Goal: Transaction & Acquisition: Purchase product/service

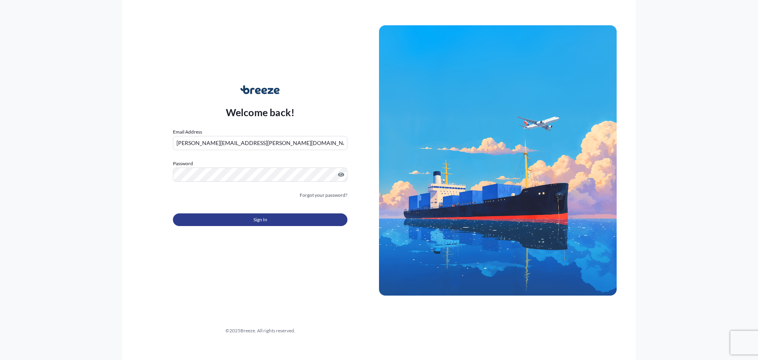
click at [262, 218] on span "Sign In" at bounding box center [261, 220] width 14 height 8
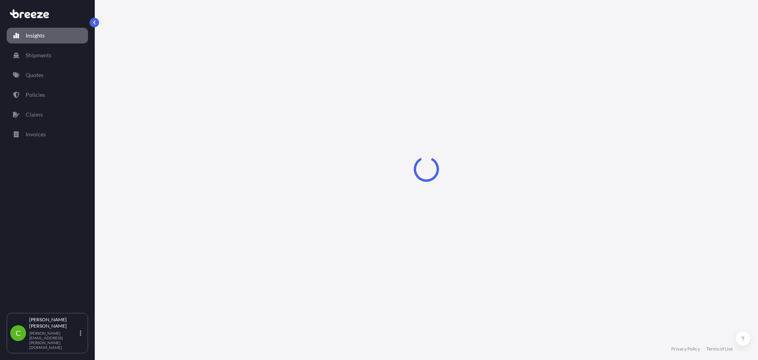
select select "2025"
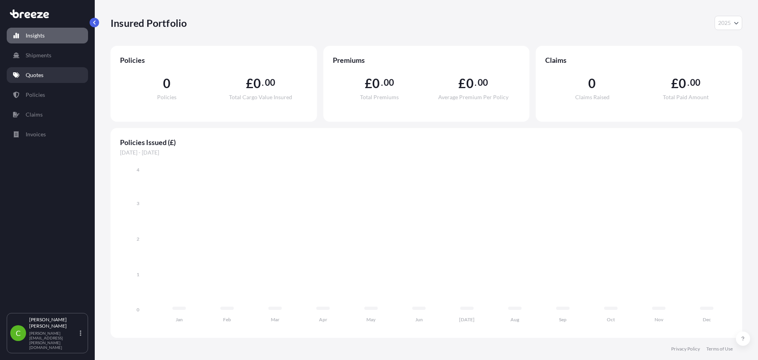
click at [39, 75] on p "Quotes" at bounding box center [35, 75] width 18 height 8
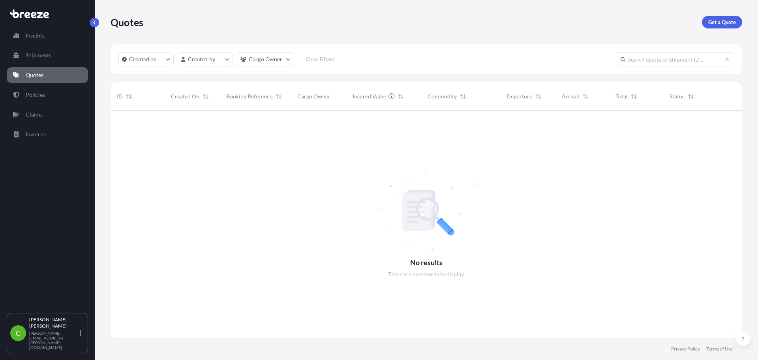
scroll to position [250, 626]
click at [715, 26] on p "Get a Quote" at bounding box center [722, 22] width 28 height 8
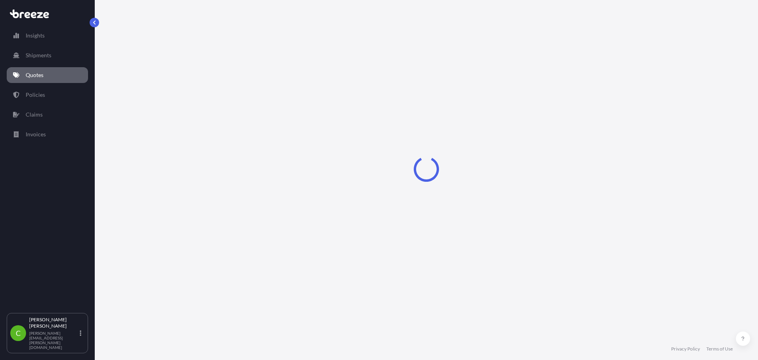
select select "Road"
select select "Sea"
select select "1"
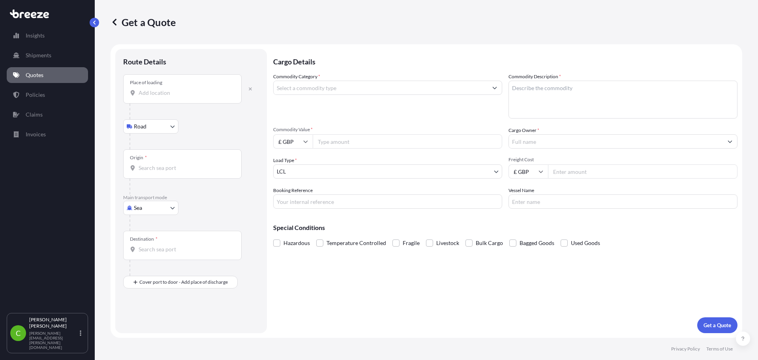
click at [182, 96] on input "Place of loading" at bounding box center [185, 93] width 93 height 8
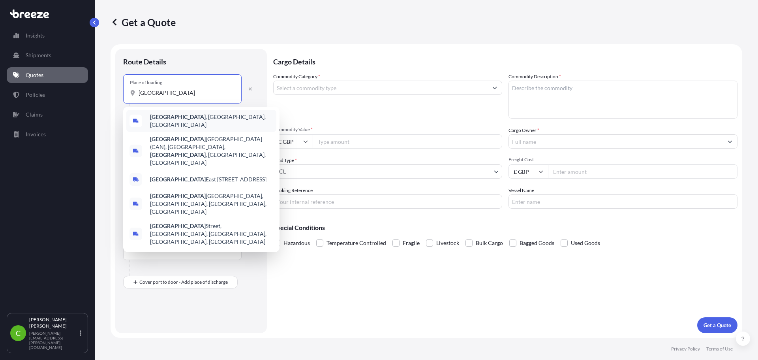
click at [179, 119] on span "[GEOGRAPHIC_DATA] , [GEOGRAPHIC_DATA], [GEOGRAPHIC_DATA]" at bounding box center [211, 121] width 123 height 16
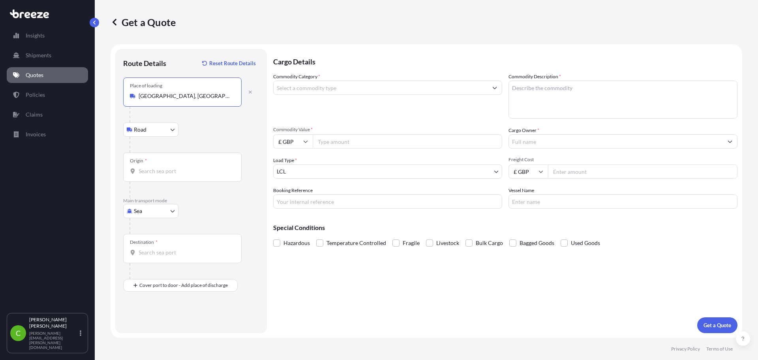
type input "[GEOGRAPHIC_DATA], [GEOGRAPHIC_DATA], [GEOGRAPHIC_DATA]"
click at [156, 168] on input "Origin *" at bounding box center [185, 171] width 93 height 8
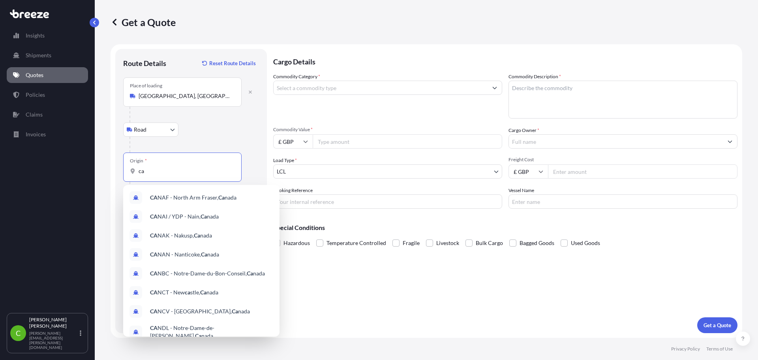
type input "c"
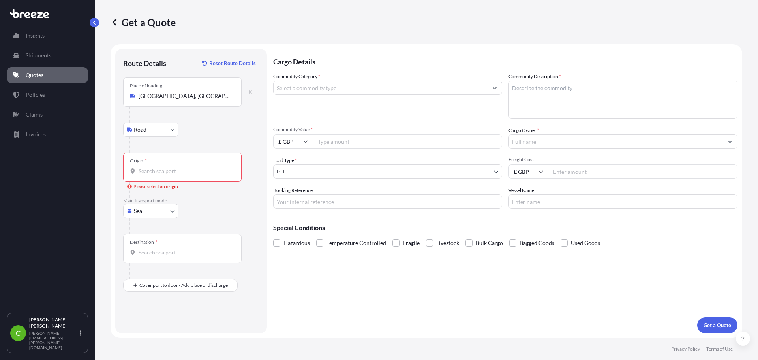
click at [152, 174] on input "Origin * Please select an origin" at bounding box center [185, 171] width 93 height 8
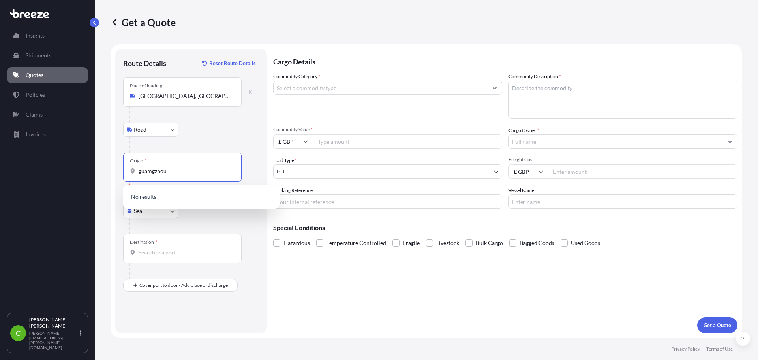
drag, startPoint x: 172, startPoint y: 172, endPoint x: 119, endPoint y: 178, distance: 53.2
click at [119, 178] on div "Route Details Reset Route Details Place of loading [GEOGRAPHIC_DATA], [GEOGRAPH…" at bounding box center [191, 191] width 152 height 284
type input "g"
click at [188, 217] on div "Sea Sea Air Road Rail" at bounding box center [191, 211] width 136 height 14
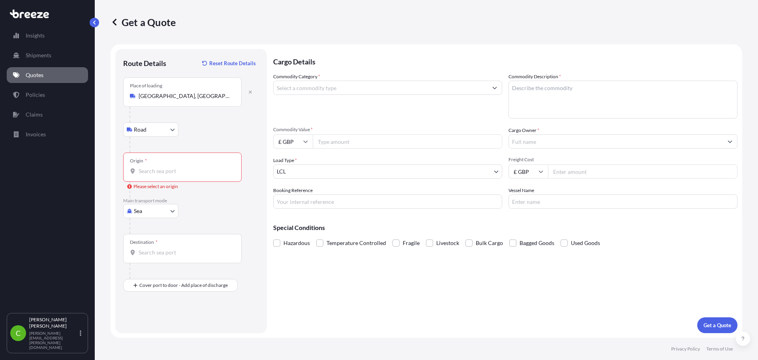
click at [154, 210] on body "0 options available. Insights Shipments Quotes Policies Claims Invoices C [PERS…" at bounding box center [379, 180] width 758 height 360
click at [152, 245] on div "Air" at bounding box center [150, 246] width 49 height 14
select select "Air"
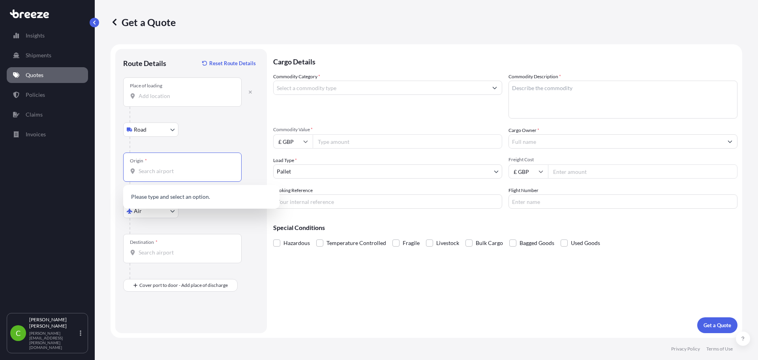
click at [167, 171] on input "Origin *" at bounding box center [185, 171] width 93 height 8
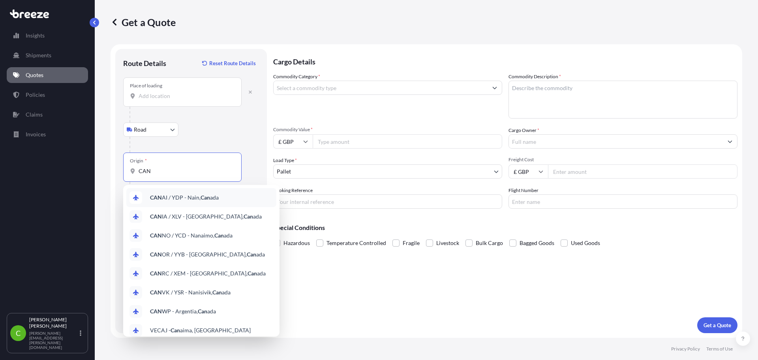
drag, startPoint x: 157, startPoint y: 172, endPoint x: 129, endPoint y: 171, distance: 28.0
click at [129, 171] on div "Origin * CAN" at bounding box center [182, 166] width 118 height 29
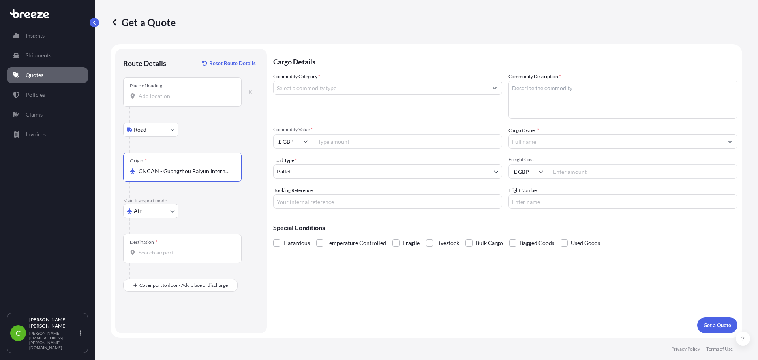
type input "CNCAN - Guangzhou Baiyun International Apt, [GEOGRAPHIC_DATA]"
click at [183, 252] on input "Destination *" at bounding box center [185, 252] width 93 height 8
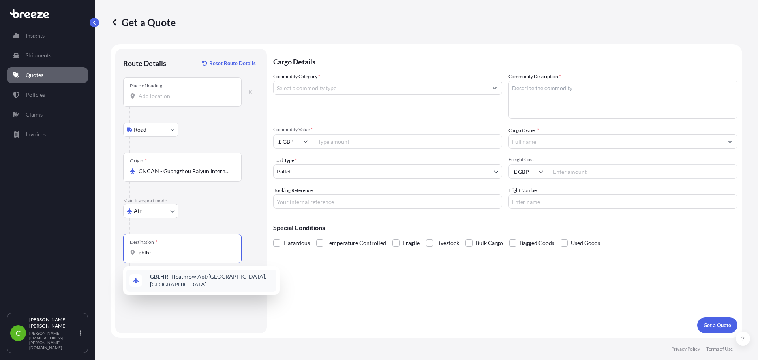
click at [181, 276] on span "GBLHR - Heathrow Apt/[GEOGRAPHIC_DATA], [GEOGRAPHIC_DATA]" at bounding box center [211, 280] width 123 height 16
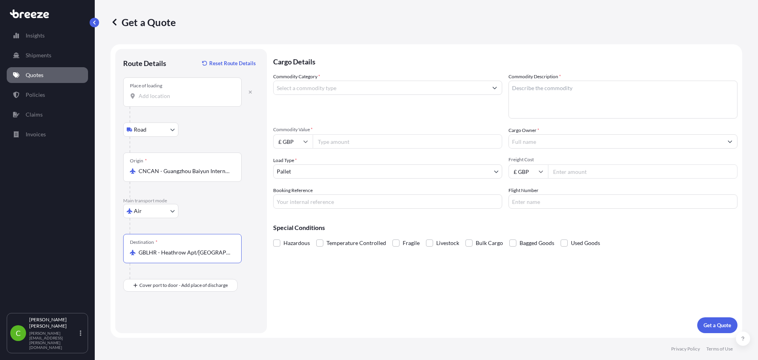
type input "GBLHR - Heathrow Apt/[GEOGRAPHIC_DATA], [GEOGRAPHIC_DATA]"
click at [156, 327] on input "Place of Discharge" at bounding box center [185, 327] width 93 height 8
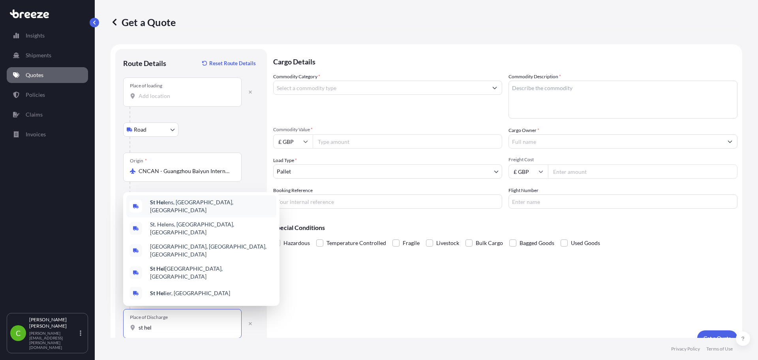
click at [184, 214] on span "St Hel ens, [GEOGRAPHIC_DATA], [GEOGRAPHIC_DATA]" at bounding box center [211, 206] width 123 height 16
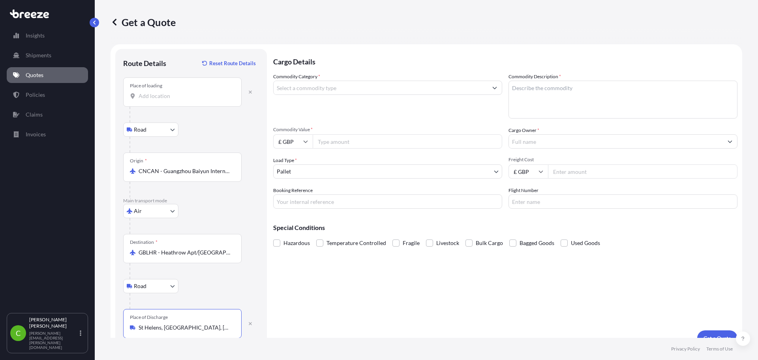
type input "St Helens, [GEOGRAPHIC_DATA], [GEOGRAPHIC_DATA]"
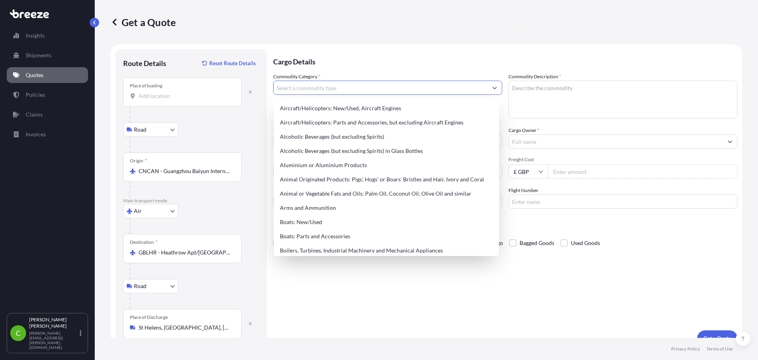
click at [327, 83] on input "Commodity Category *" at bounding box center [381, 88] width 214 height 14
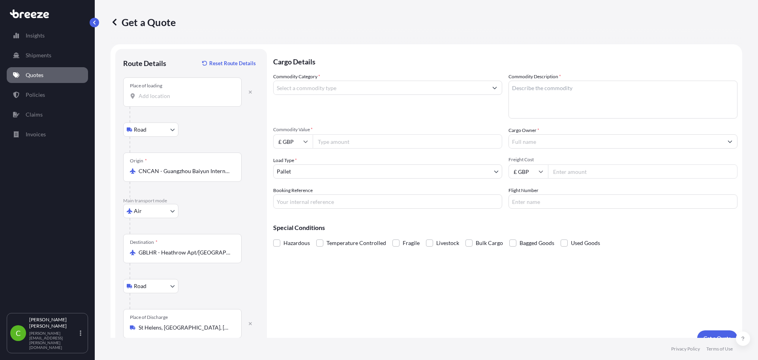
click at [334, 84] on input "Commodity Category *" at bounding box center [381, 88] width 214 height 14
type input "filter housing"
drag, startPoint x: 319, startPoint y: 93, endPoint x: 224, endPoint y: 94, distance: 96.0
click at [224, 94] on form "Route Details Reset Route Details Place of loading Road Road Rail Origin * CNCA…" at bounding box center [427, 197] width 632 height 306
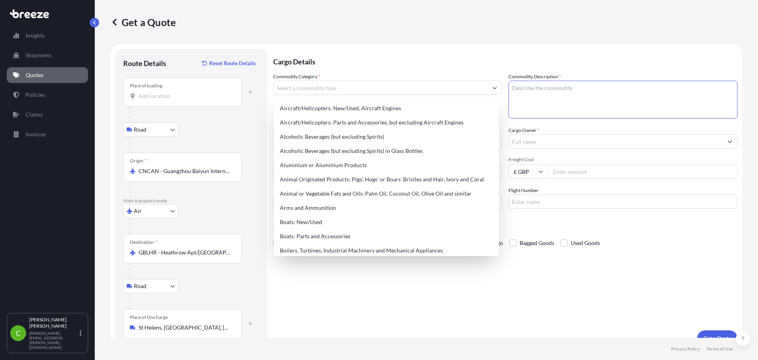
click at [541, 97] on textarea "Commodity Description *" at bounding box center [623, 100] width 229 height 38
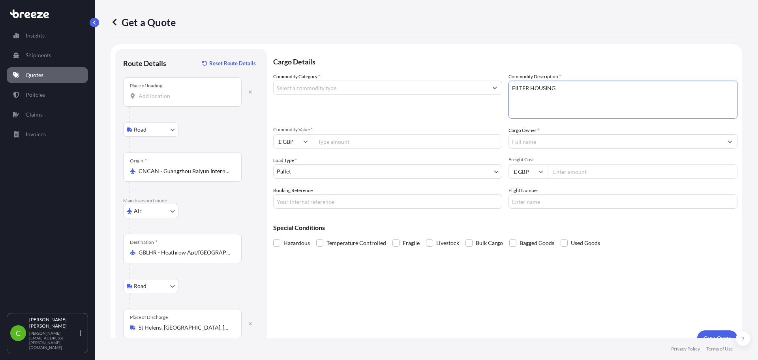
type textarea "FILTER HOUSING"
click at [295, 140] on input "£ GBP" at bounding box center [292, 141] width 39 height 14
click at [293, 192] on div "$ USD" at bounding box center [292, 196] width 33 height 15
type input "$ USD"
click at [356, 142] on input "Commodity Value *" at bounding box center [408, 141] width 190 height 14
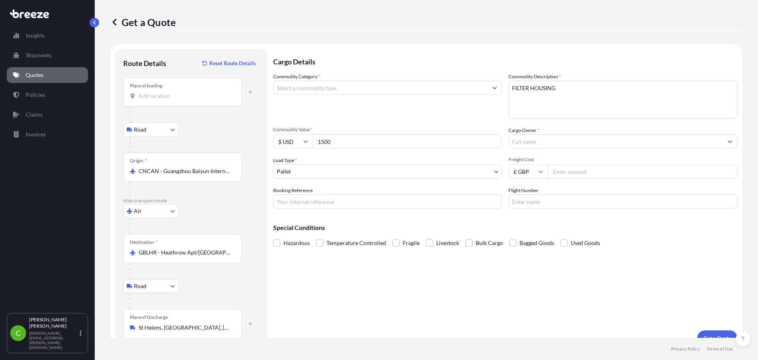
type input "1500"
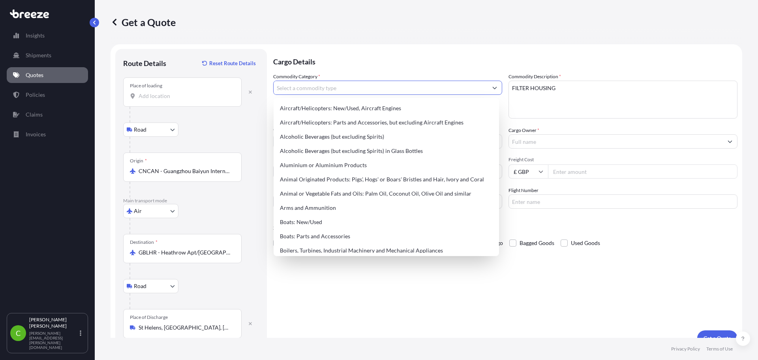
click at [344, 86] on input "Commodity Category *" at bounding box center [381, 88] width 214 height 14
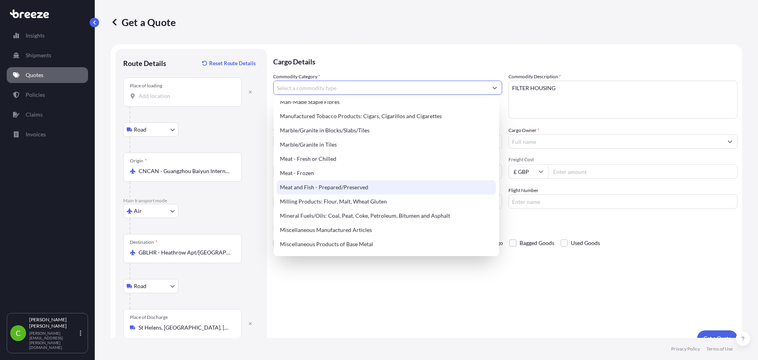
scroll to position [1027, 0]
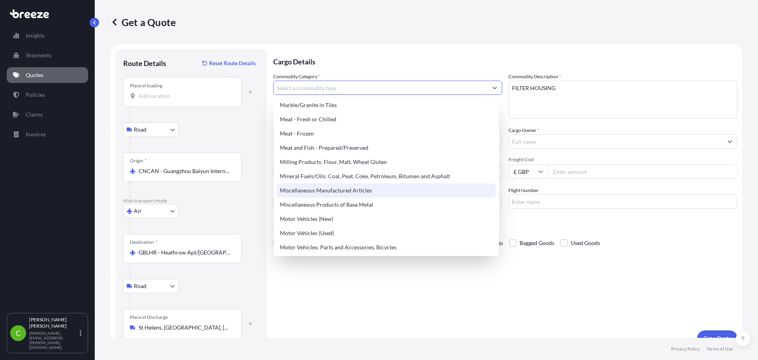
click at [461, 190] on div "Miscellaneous Manufactured Articles" at bounding box center [386, 190] width 219 height 14
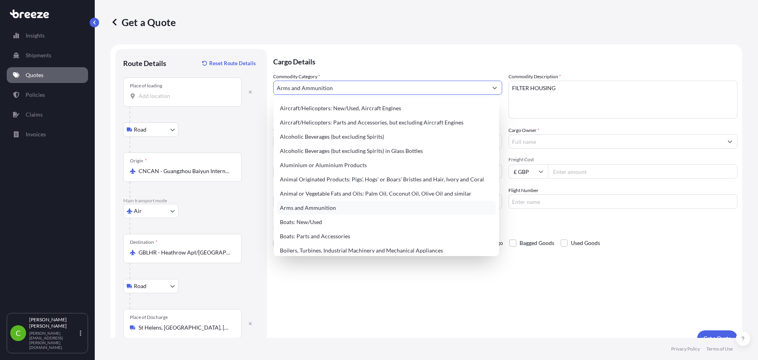
paste input "QN250803066"
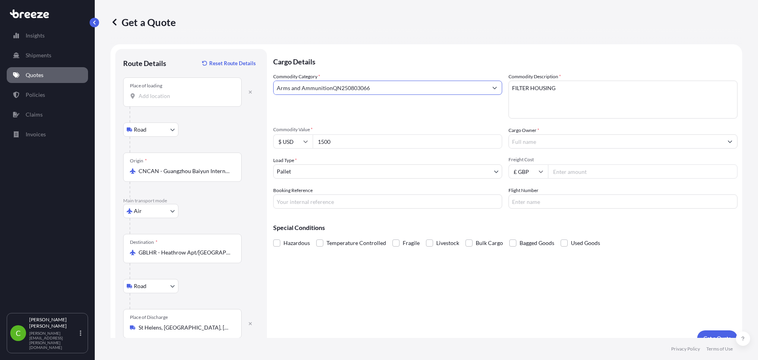
type input "Arms and AmmunitionQN250803066"
click at [318, 201] on input "Booking Reference" at bounding box center [387, 201] width 229 height 14
paste input "QN250803066"
type input "QN250803066"
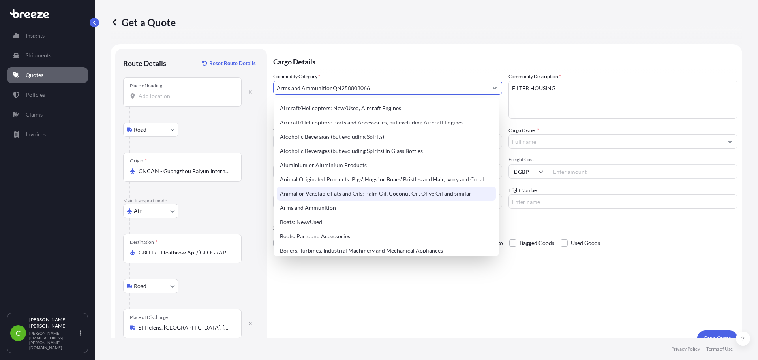
drag, startPoint x: 392, startPoint y: 87, endPoint x: 332, endPoint y: 86, distance: 59.6
click at [332, 86] on input "Arms and AmmunitionQN250803066" at bounding box center [381, 88] width 214 height 14
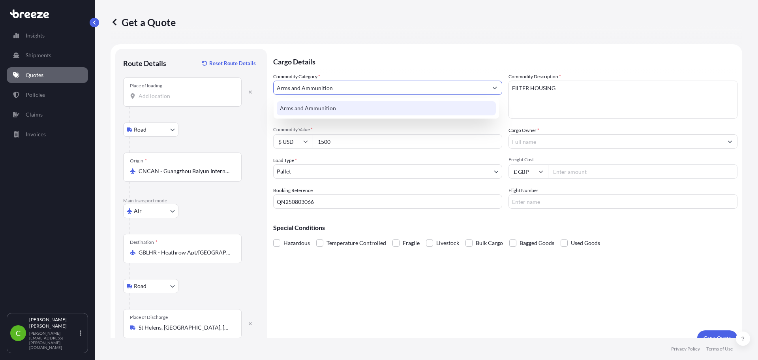
click at [351, 90] on input "Arms and Ammunition" at bounding box center [381, 88] width 214 height 14
click at [493, 88] on icon "Show suggestions" at bounding box center [495, 88] width 4 height 2
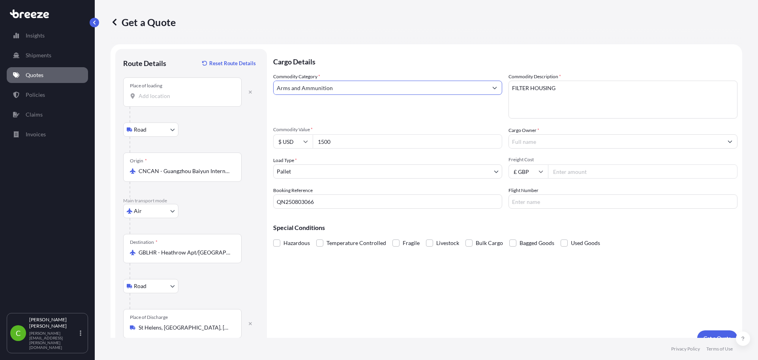
click at [493, 88] on icon "Show suggestions" at bounding box center [495, 88] width 4 height 2
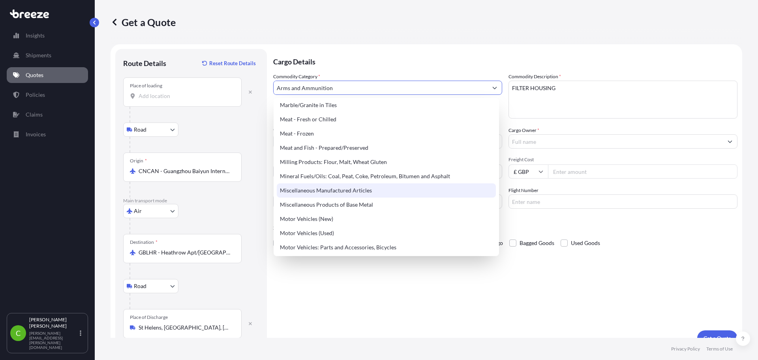
click at [407, 186] on div "Miscellaneous Manufactured Articles" at bounding box center [386, 190] width 219 height 14
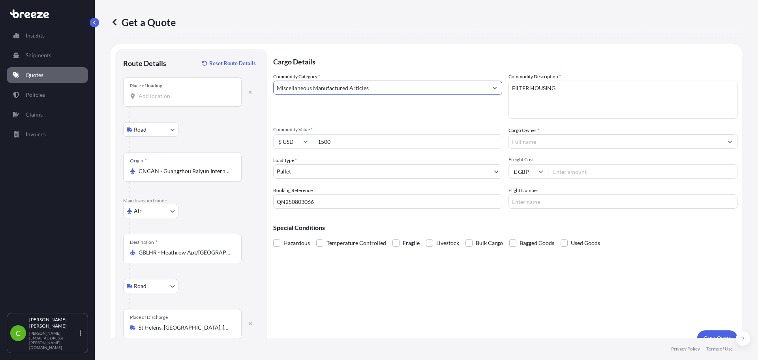
type input "Miscellaneous Manufactured Articles"
click at [611, 143] on input "Cargo Owner *" at bounding box center [616, 141] width 214 height 14
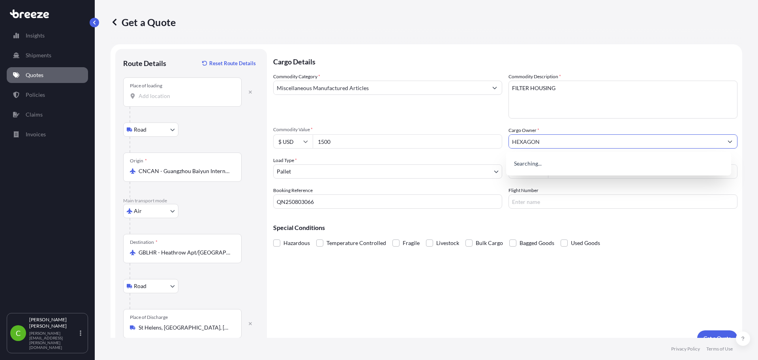
type input "HEXAGON"
click at [668, 249] on div "Cargo Details Commodity Category * Miscellaneous Manufactured Articles Commodit…" at bounding box center [505, 197] width 464 height 297
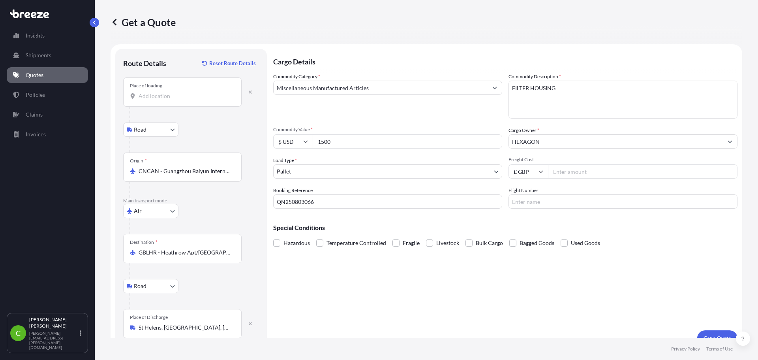
click at [607, 169] on input "Freight Cost" at bounding box center [643, 171] width 190 height 14
click at [575, 174] on input "Freight Cost" at bounding box center [643, 171] width 190 height 14
type input "760"
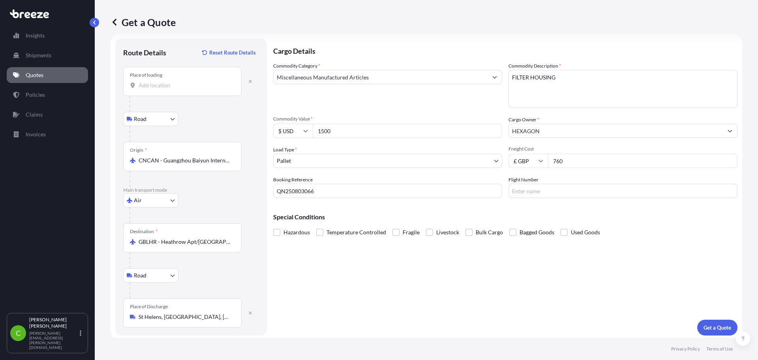
scroll to position [13, 0]
click at [711, 325] on p "Get a Quote" at bounding box center [718, 325] width 28 height 8
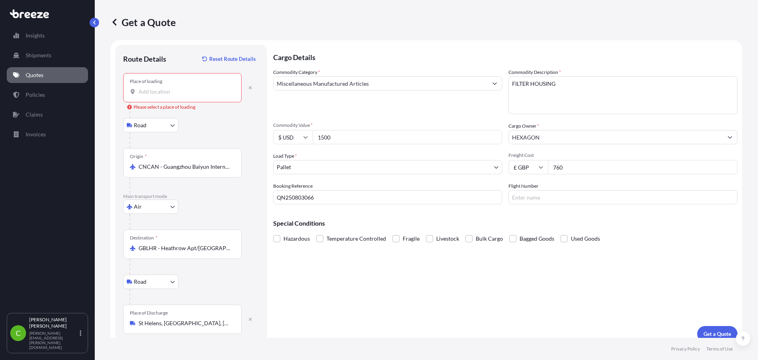
scroll to position [0, 0]
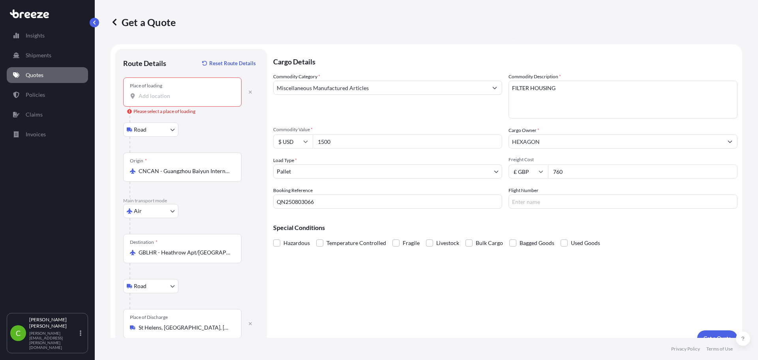
click at [180, 100] on div "Place of loading" at bounding box center [182, 91] width 118 height 29
click at [180, 100] on input "Place of loading Please select a place of loading" at bounding box center [185, 96] width 93 height 8
click at [180, 100] on div "Place of loading" at bounding box center [182, 91] width 118 height 29
click at [180, 100] on input "Place of loading" at bounding box center [185, 96] width 93 height 8
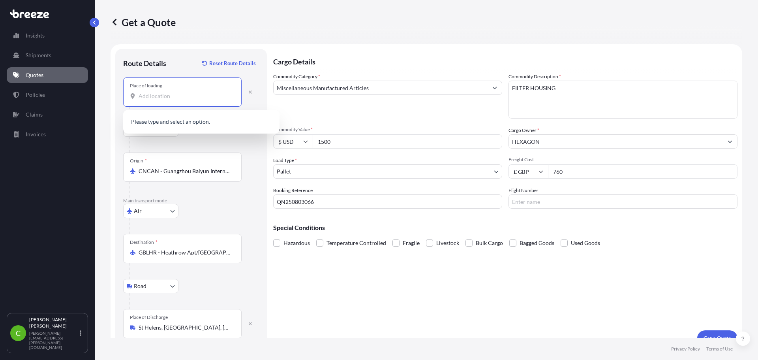
paste input "510530 [GEOGRAPHIC_DATA], [GEOGRAPHIC_DATA]"
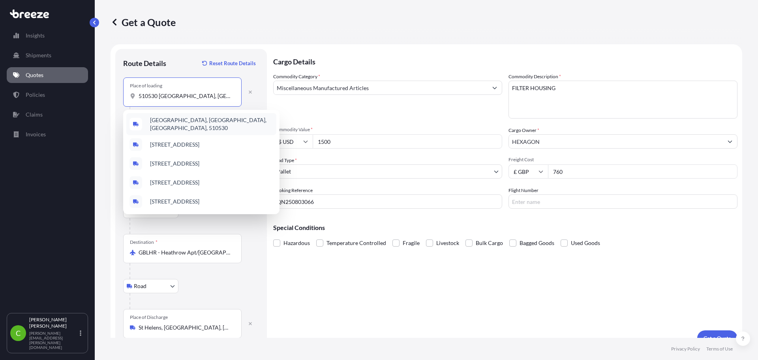
click at [224, 122] on span "[GEOGRAPHIC_DATA], [GEOGRAPHIC_DATA], [GEOGRAPHIC_DATA], 510530" at bounding box center [211, 124] width 123 height 16
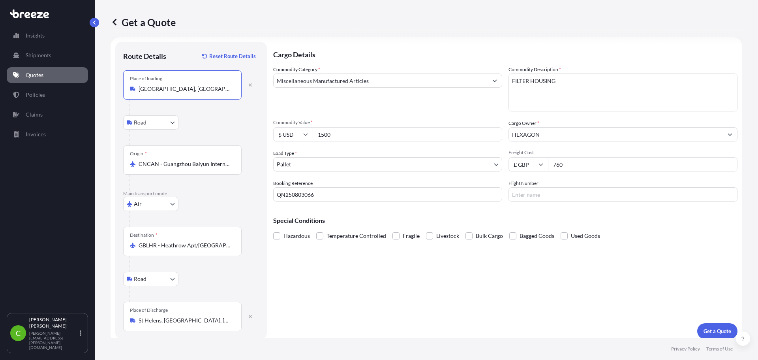
scroll to position [13, 0]
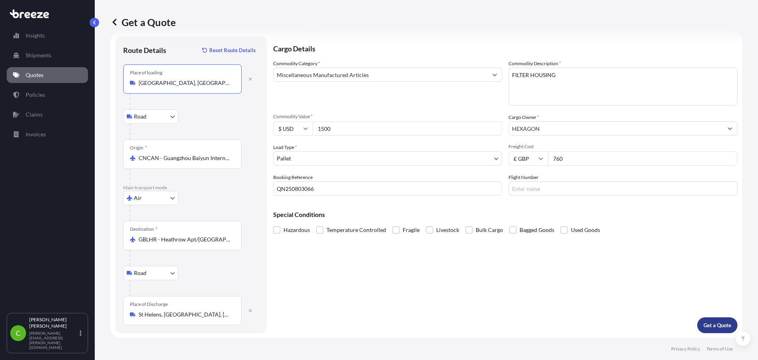
type input "[GEOGRAPHIC_DATA], [GEOGRAPHIC_DATA], [GEOGRAPHIC_DATA], 510530"
click at [710, 330] on button "Get a Quote" at bounding box center [717, 325] width 40 height 16
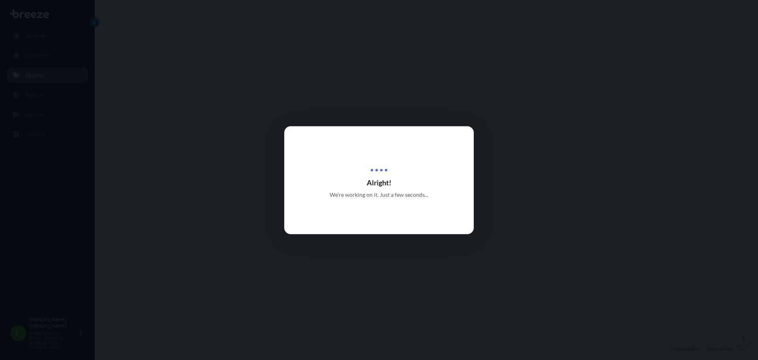
select select "Road"
select select "Air"
select select "Road"
select select "1"
